Goal: Find specific page/section: Find specific page/section

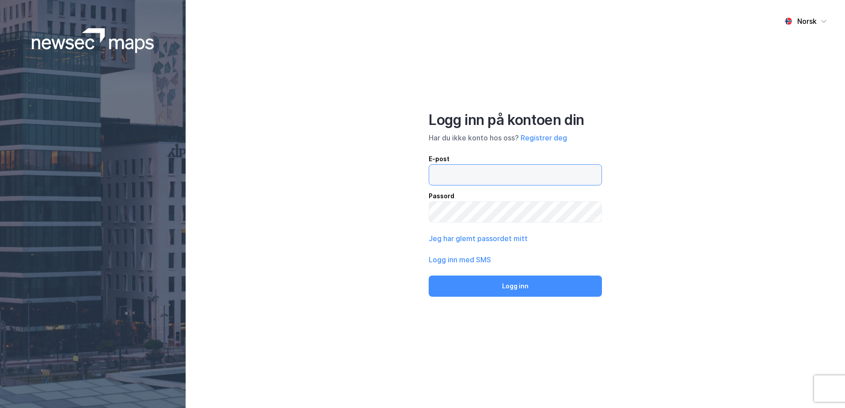
click at [482, 177] on input "email" at bounding box center [515, 175] width 172 height 20
type input "[EMAIL_ADDRESS][DOMAIN_NAME]"
click at [429, 276] on button "Logg inn" at bounding box center [515, 286] width 173 height 21
